Goal: Book appointment/travel/reservation

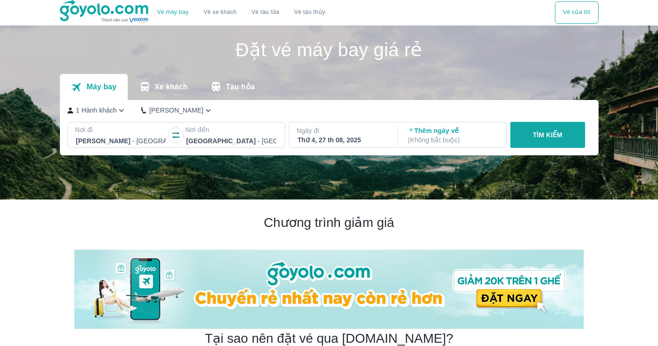
click at [162, 89] on p "Xe khách" at bounding box center [171, 86] width 33 height 9
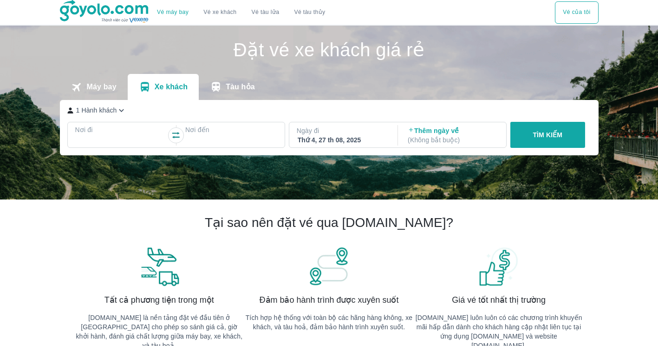
click at [98, 89] on p "Máy bay" at bounding box center [101, 86] width 30 height 9
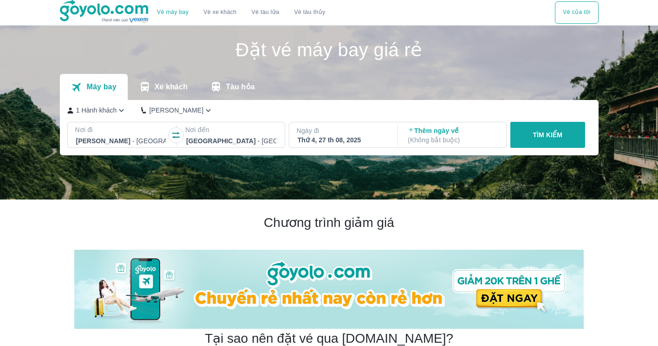
click at [161, 92] on button "Xe khách" at bounding box center [163, 87] width 71 height 26
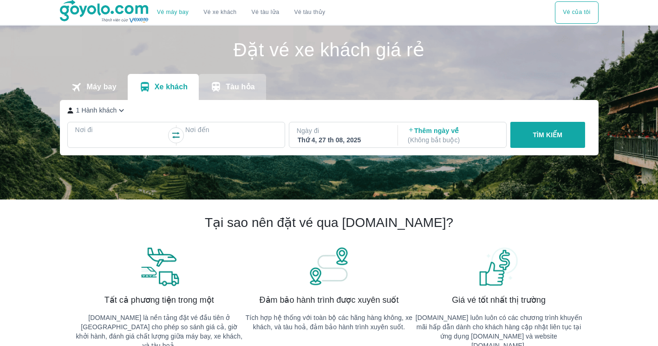
click at [216, 90] on icon "transportation tabs" at bounding box center [216, 87] width 8 height 10
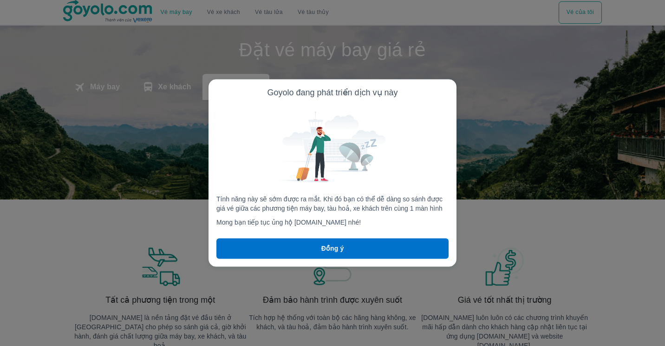
click at [365, 245] on button "Đồng ý" at bounding box center [332, 248] width 232 height 20
